Goal: Task Accomplishment & Management: Use online tool/utility

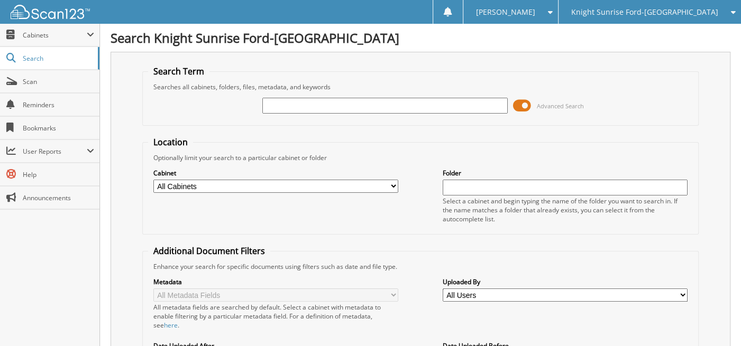
type input "b"
type input "B50230"
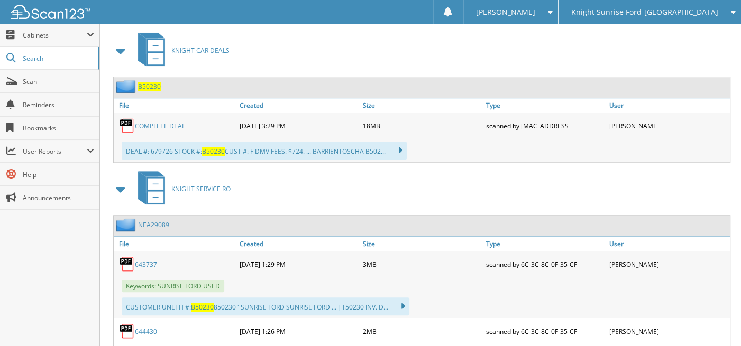
scroll to position [423, 0]
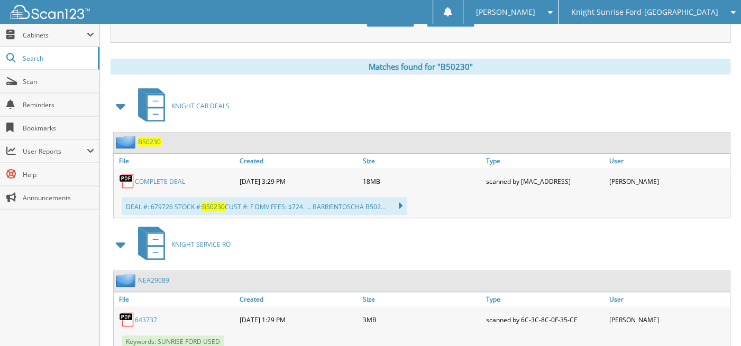
click at [141, 177] on link "COMPLETE DEAL" at bounding box center [160, 181] width 50 height 9
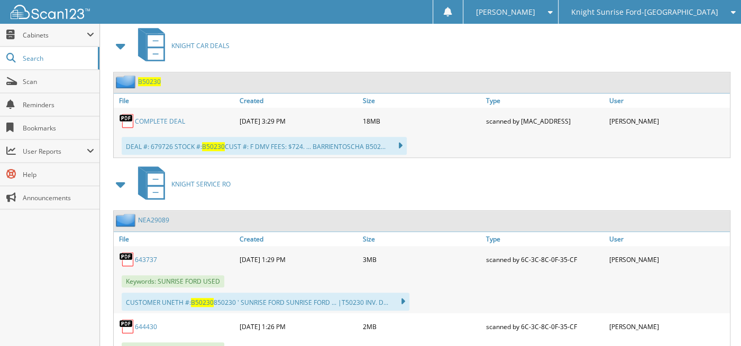
scroll to position [480, 0]
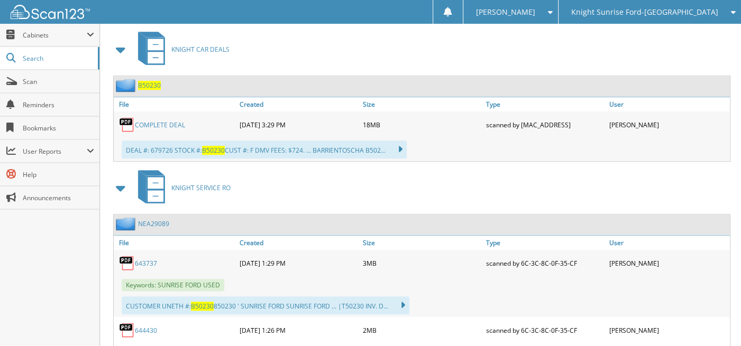
click at [146, 121] on link "COMPLETE DEAL" at bounding box center [160, 125] width 50 height 9
